Goal: Transaction & Acquisition: Subscribe to service/newsletter

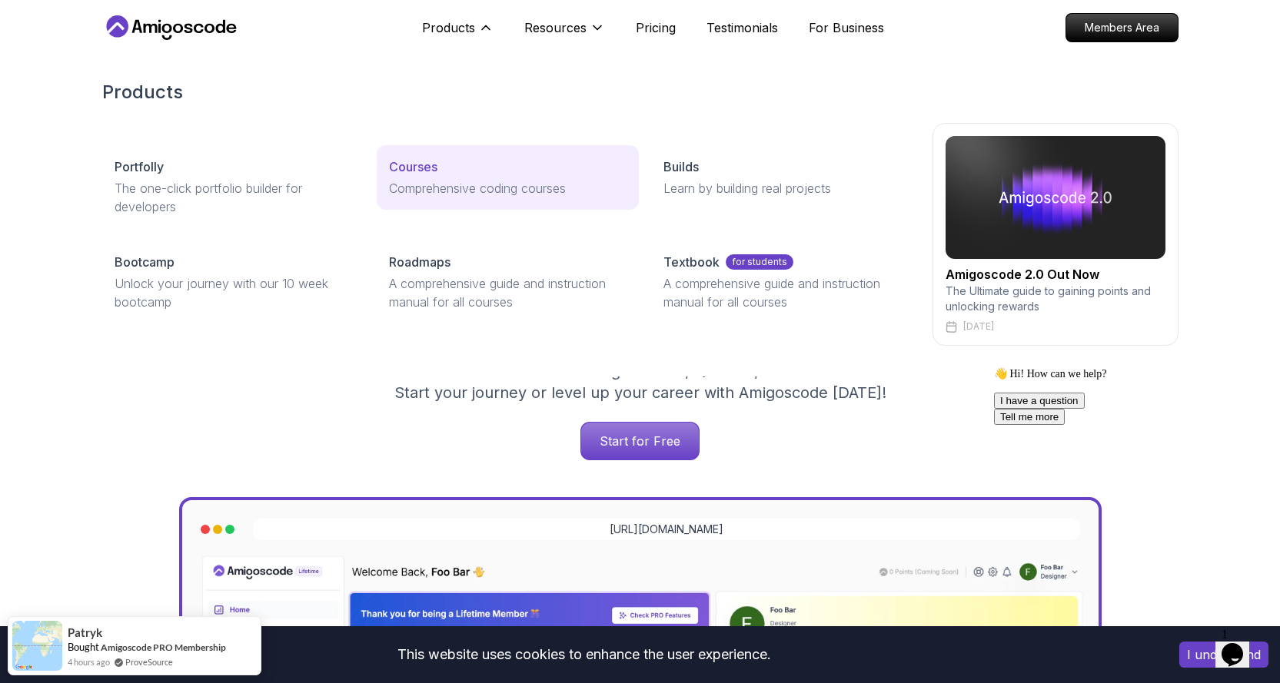
click at [403, 170] on p "Courses" at bounding box center [413, 167] width 48 height 18
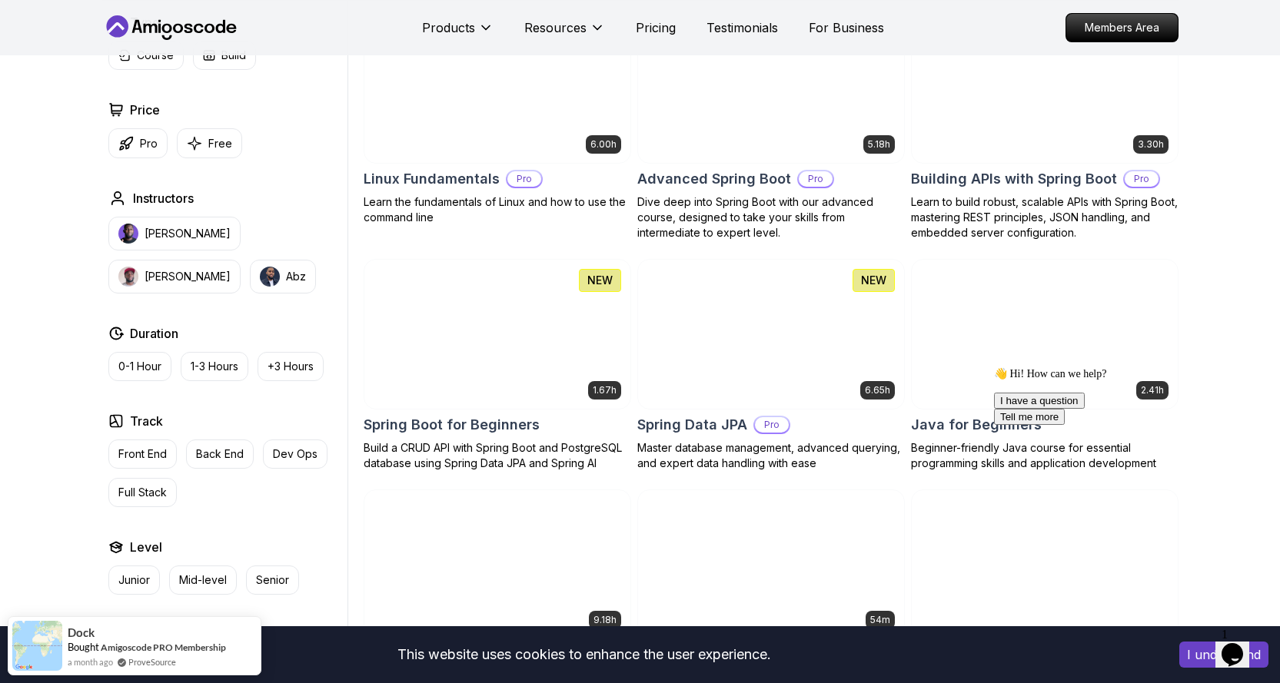
scroll to position [538, 0]
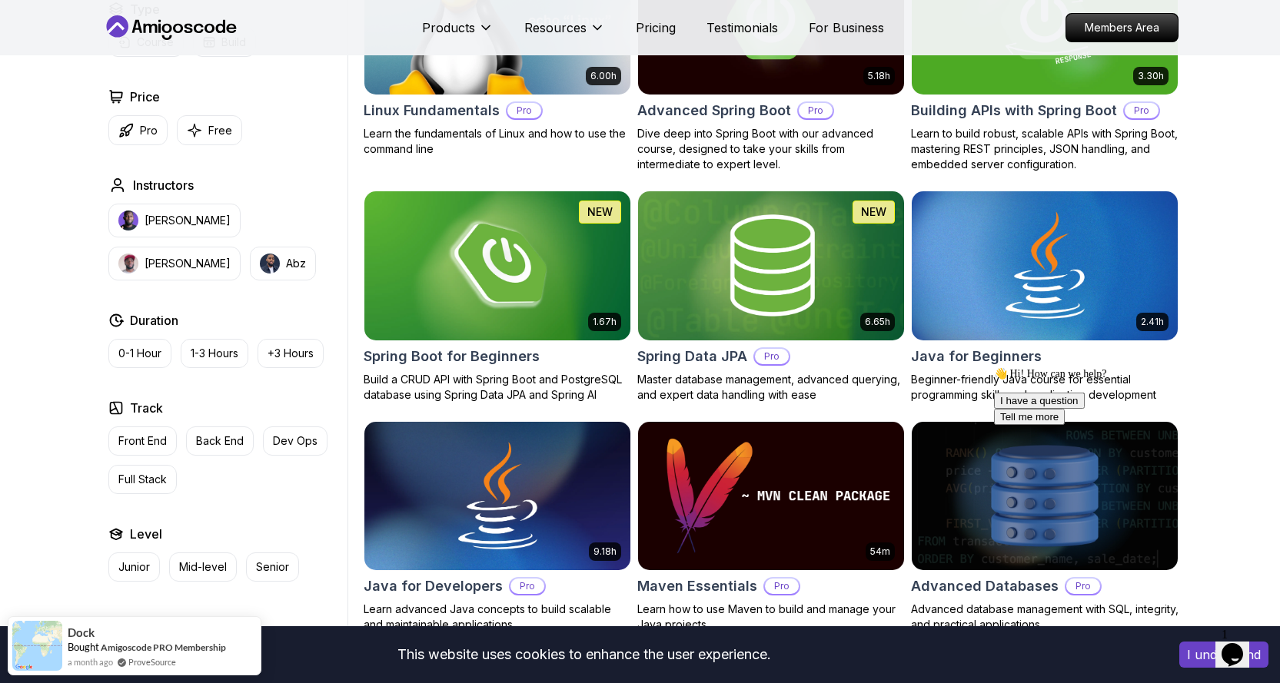
click at [994, 367] on icon "Chat attention grabber" at bounding box center [994, 367] width 0 height 0
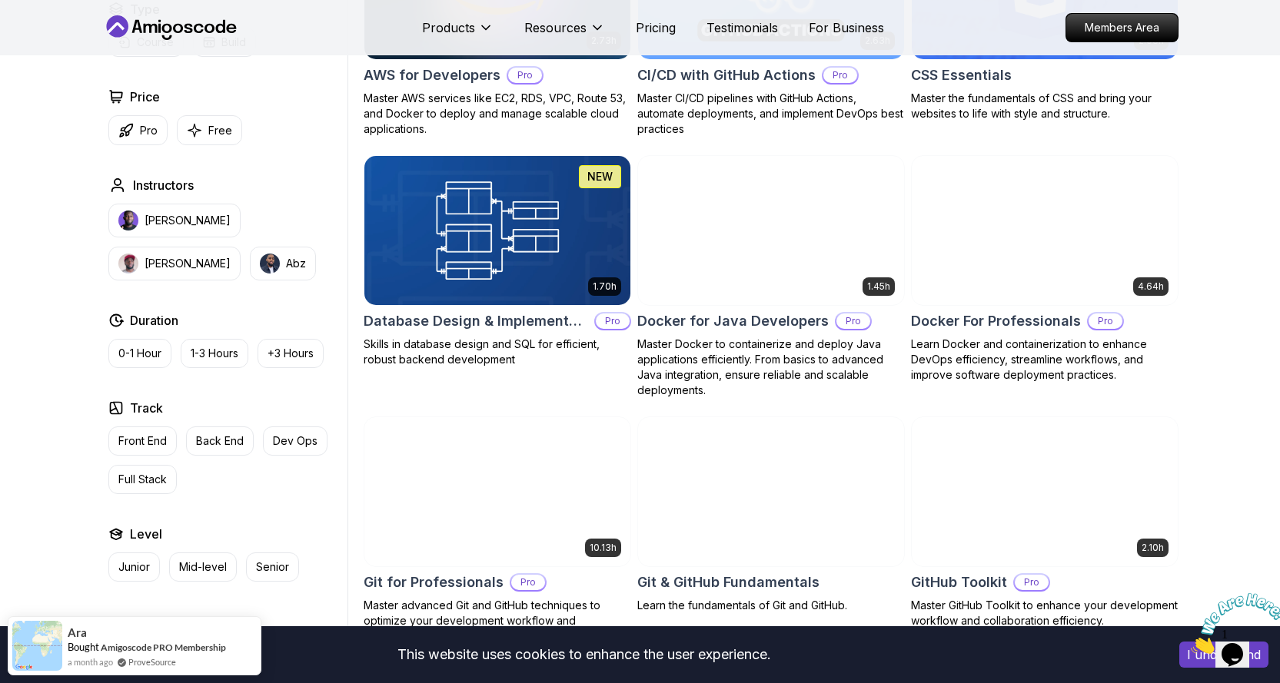
scroll to position [1307, 0]
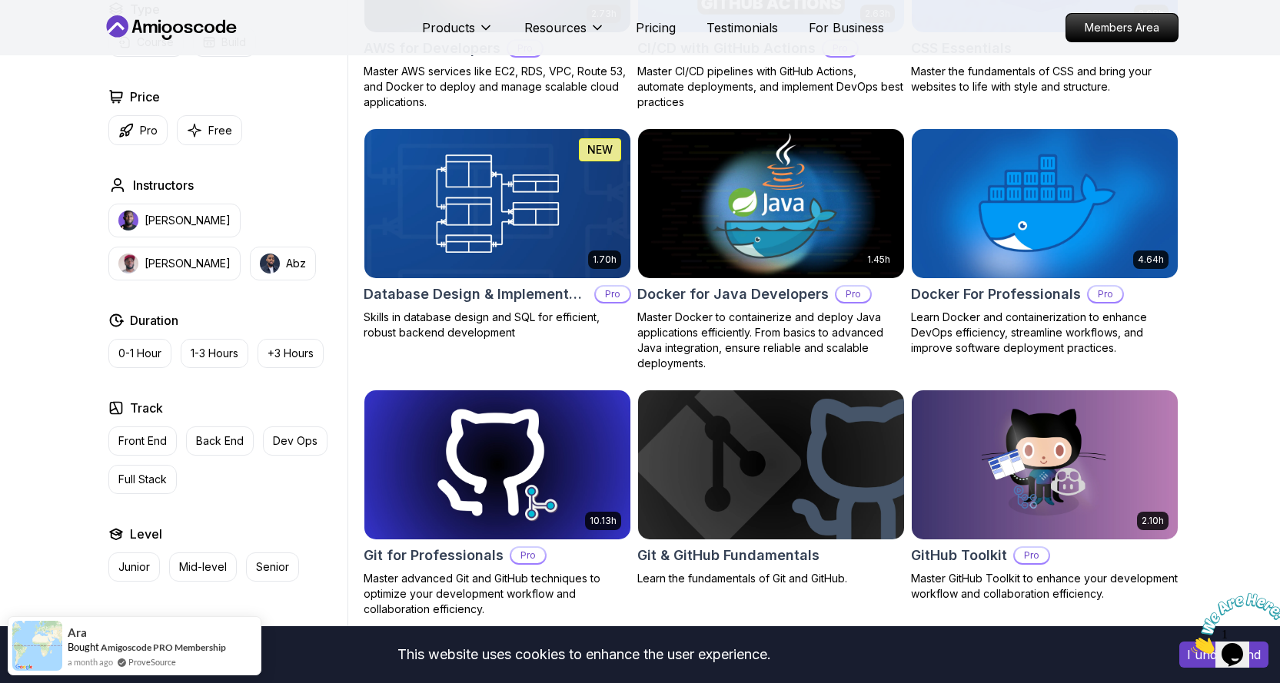
click at [776, 199] on img at bounding box center [770, 203] width 279 height 156
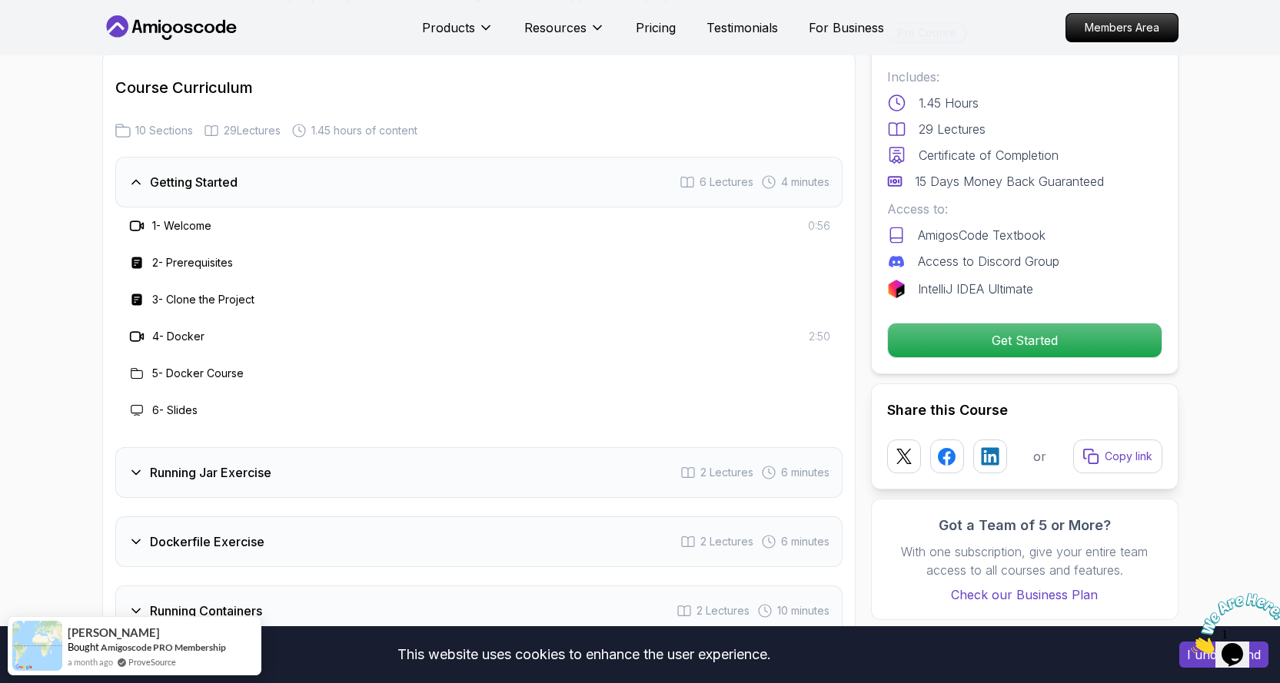
scroll to position [1922, 0]
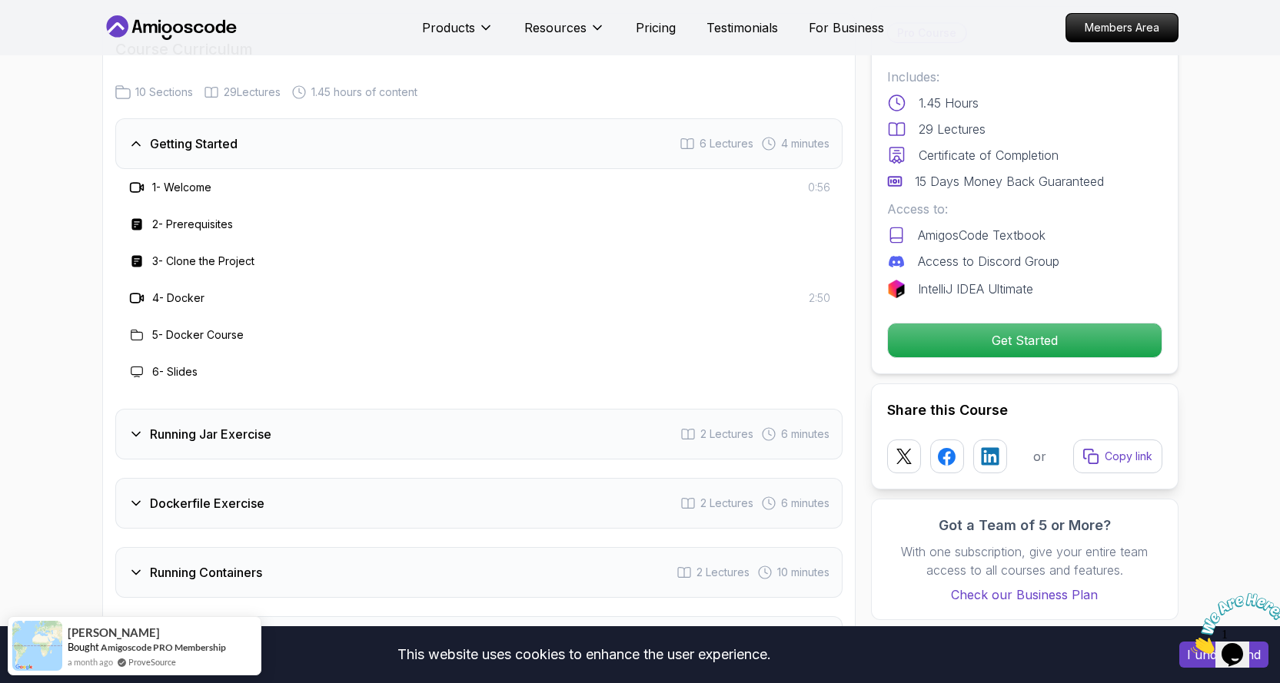
click at [132, 427] on icon at bounding box center [135, 434] width 15 height 15
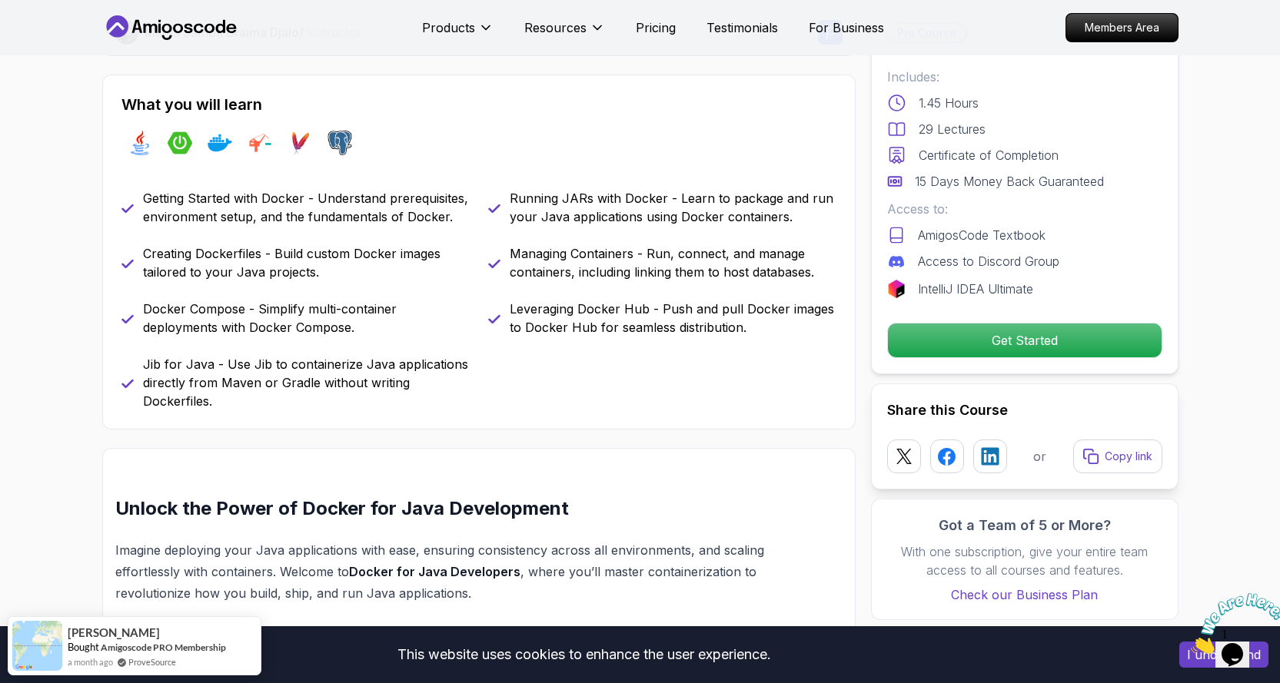
scroll to position [0, 0]
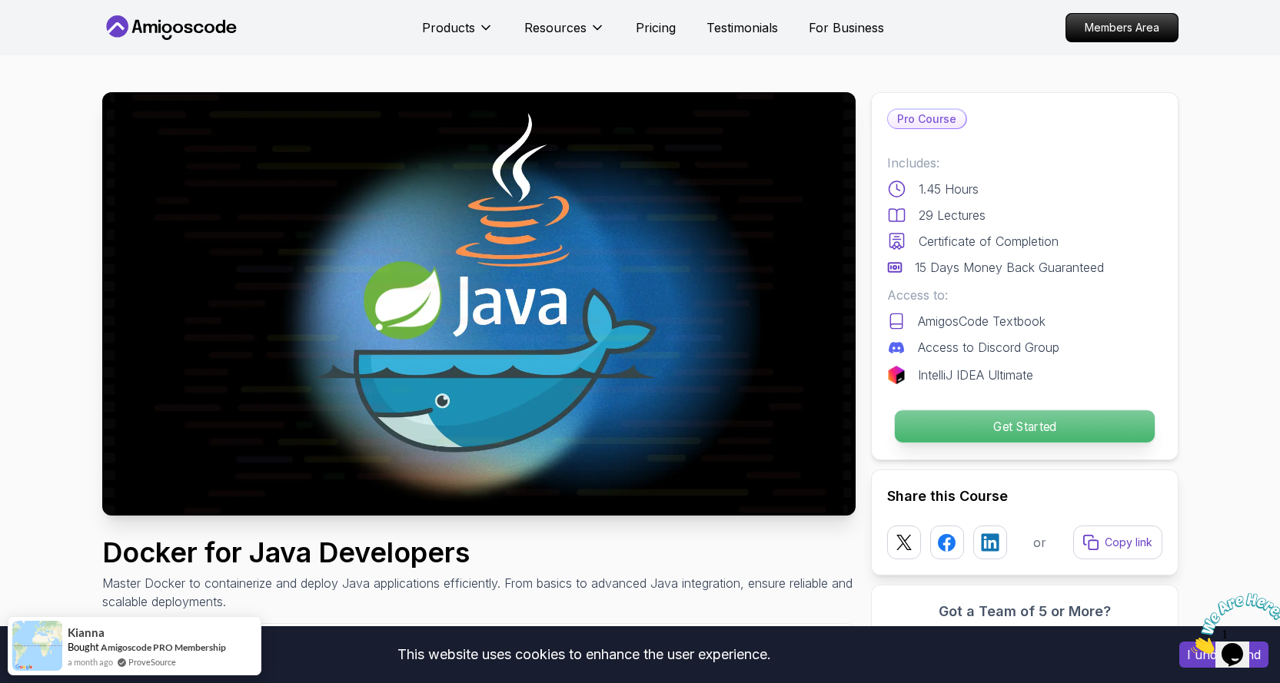
click at [1038, 434] on p "Get Started" at bounding box center [1024, 427] width 260 height 32
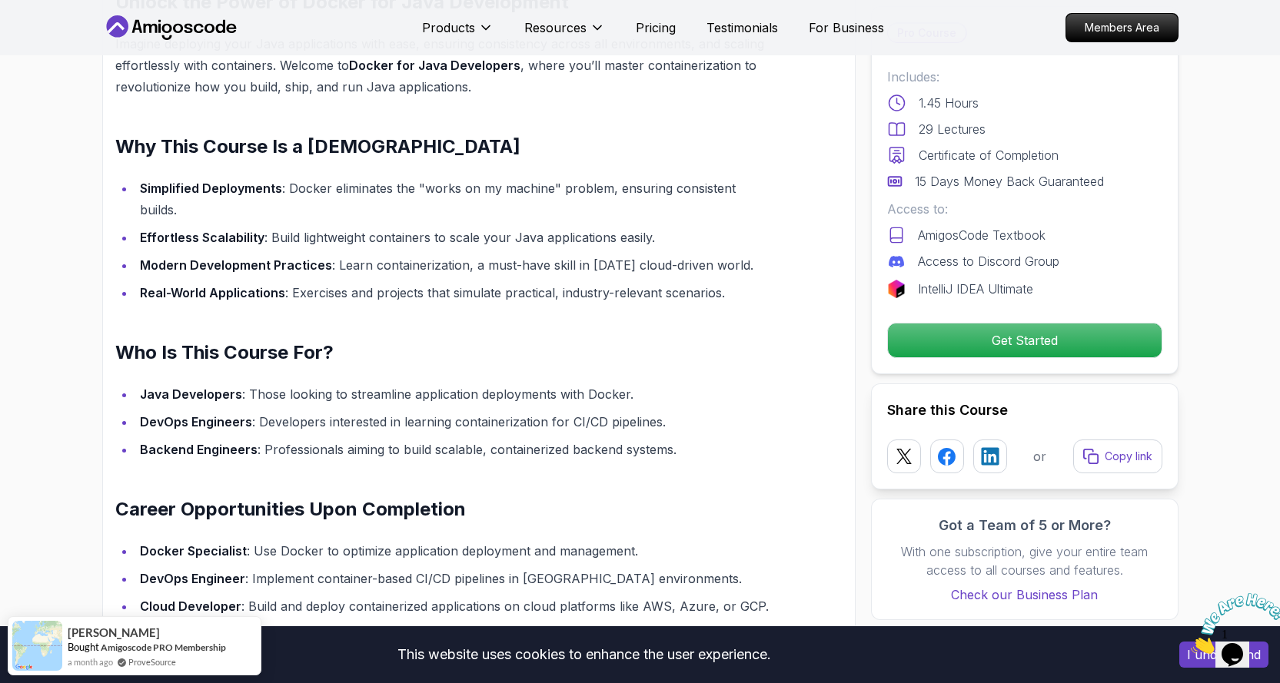
scroll to position [583, 0]
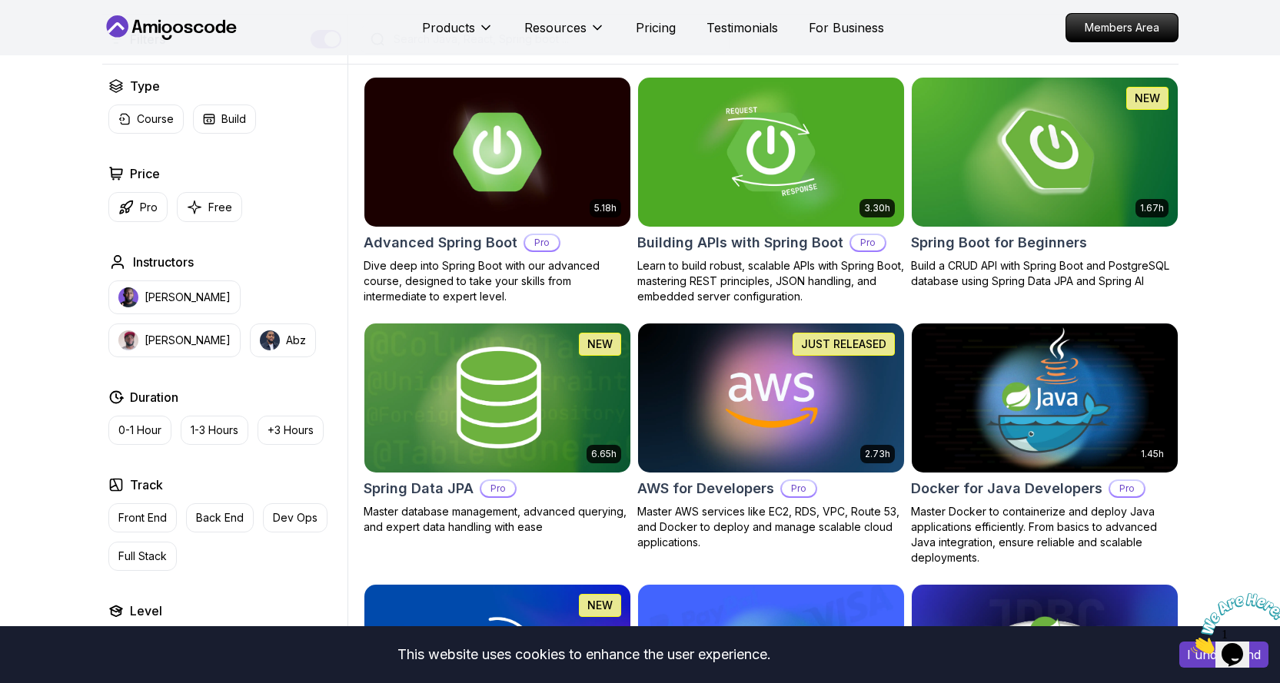
click at [1042, 417] on img at bounding box center [1044, 398] width 279 height 156
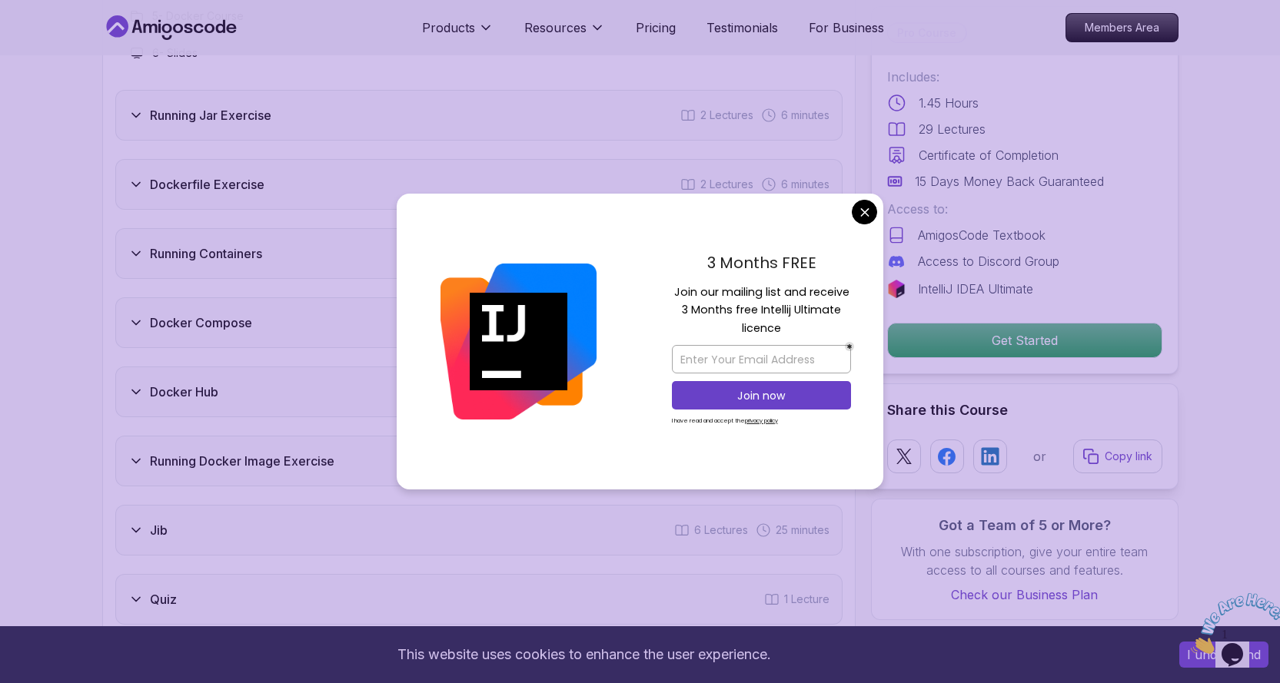
scroll to position [2152, 0]
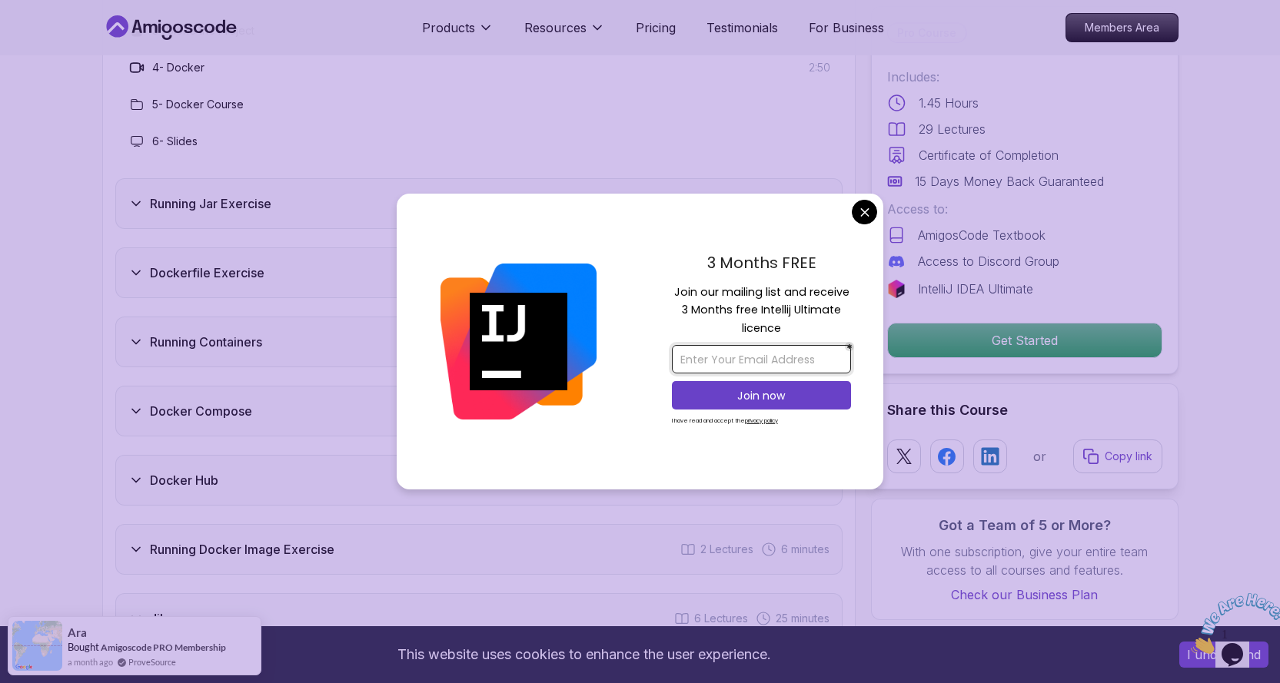
click at [772, 361] on input "email" at bounding box center [761, 359] width 179 height 28
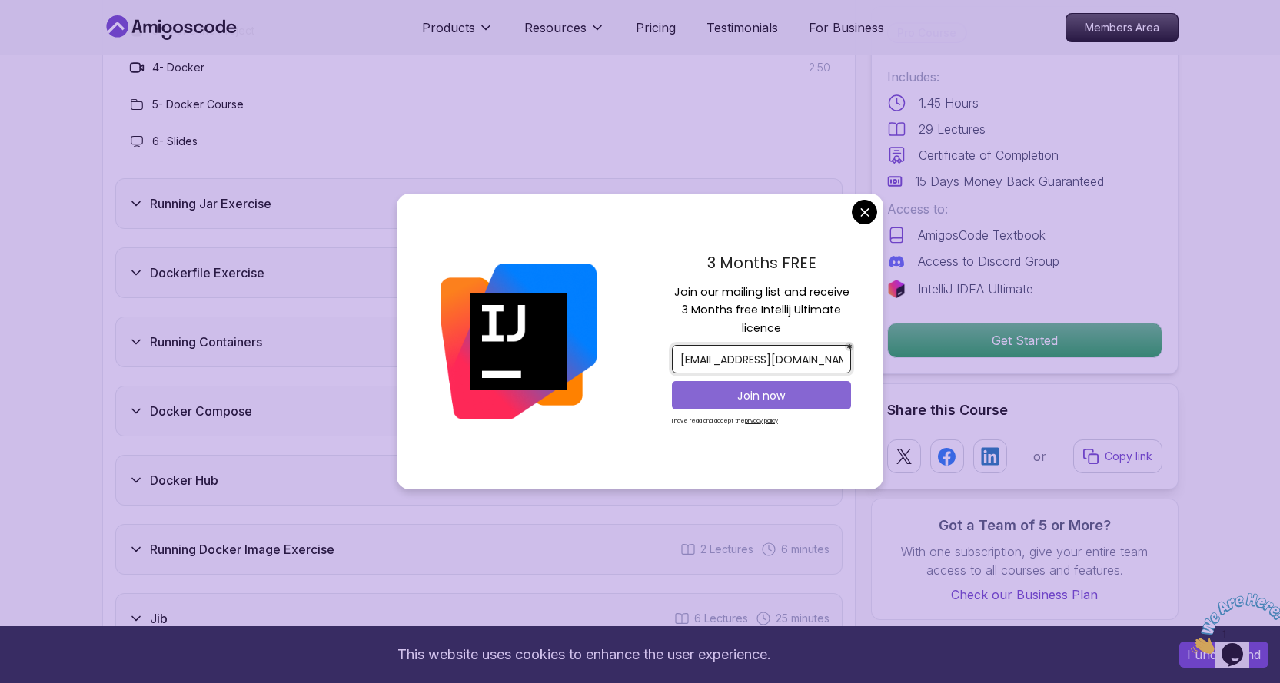
type input "kig12345@outlook.com"
click at [761, 388] on p "Join now" at bounding box center [761, 395] width 145 height 15
